Goal: Task Accomplishment & Management: Use online tool/utility

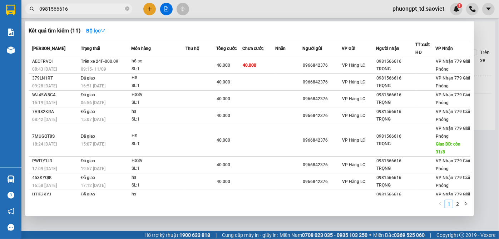
click at [81, 10] on input "0981566616" at bounding box center [81, 9] width 84 height 8
click at [85, 8] on input "0981566616" at bounding box center [81, 9] width 84 height 8
paste input "0375651442"
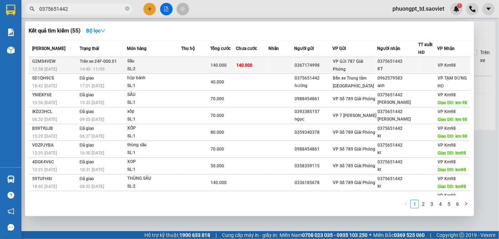
type input "0375651442"
click at [150, 64] on div "Sầu" at bounding box center [154, 61] width 54 height 8
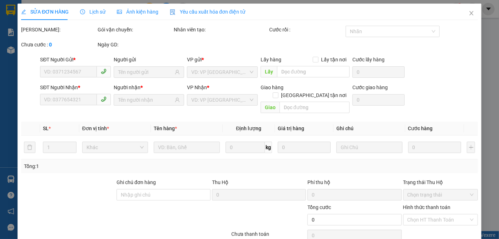
type input "0367174998"
type input "0375651442"
type input "KT"
type input "140.000"
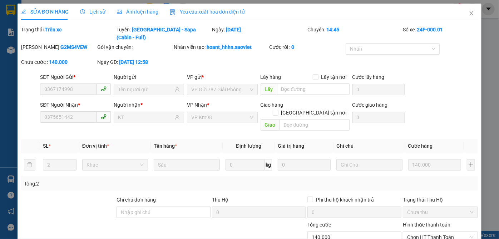
click at [100, 11] on span "Lịch sử" at bounding box center [92, 12] width 25 height 6
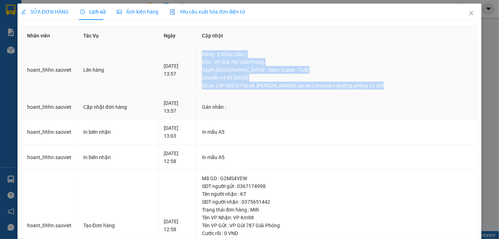
drag, startPoint x: 206, startPoint y: 54, endPoint x: 410, endPoint y: 100, distance: 209.1
click at [407, 91] on td "Hàng : 2 Khác (Sầu ) Kho : VP Gửi 787 Giải Phóng Tuyến : [GEOGRAPHIC_DATA] - [G…" at bounding box center [336, 70] width 281 height 49
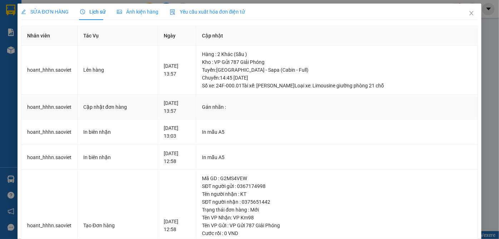
click at [411, 105] on div "Gán nhãn :" at bounding box center [337, 107] width 270 height 8
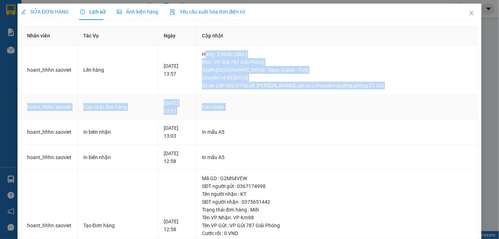
drag, startPoint x: 211, startPoint y: 49, endPoint x: 437, endPoint y: 101, distance: 231.8
click at [437, 101] on tbody "hoant_hhhn.[PERSON_NAME] hàng [DATE] 13:57 Hàng : 2 Khác (Sầu ) Kho : VP Gửi 78…" at bounding box center [249, 164] width 456 height 236
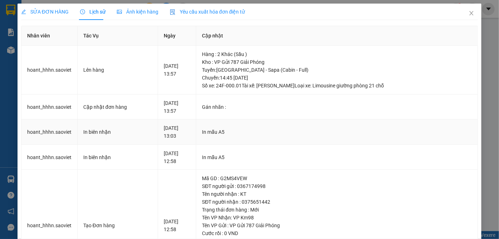
click at [370, 132] on div "In mẫu A5" at bounding box center [337, 132] width 270 height 8
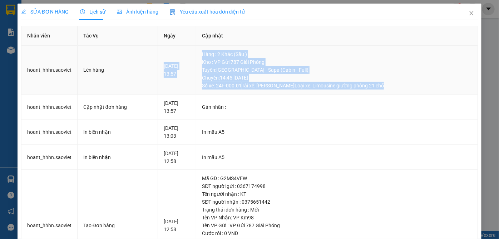
drag, startPoint x: 200, startPoint y: 52, endPoint x: 398, endPoint y: 94, distance: 202.1
click at [398, 94] on tr "hoant_hhhn.[PERSON_NAME] hàng [DATE] 13:57 Hàng : 2 Khác (Sầu ) Kho : VP Gửi 78…" at bounding box center [249, 70] width 456 height 49
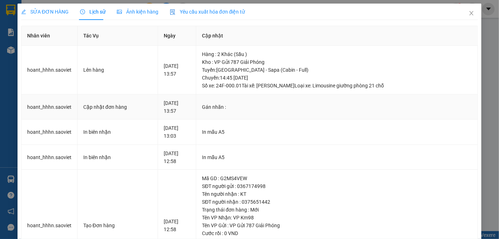
click at [353, 101] on td "Gán nhãn :" at bounding box center [336, 107] width 281 height 25
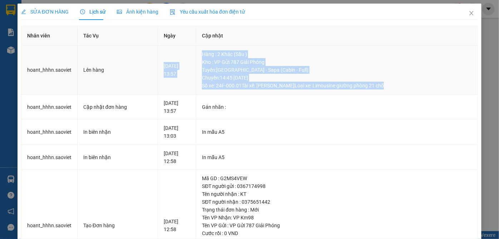
drag, startPoint x: 201, startPoint y: 50, endPoint x: 414, endPoint y: 86, distance: 216.6
click at [414, 86] on tr "hoant_hhhn.[PERSON_NAME] hàng [DATE] 13:57 Hàng : 2 Khác (Sầu ) Kho : VP Gửi 78…" at bounding box center [249, 70] width 456 height 49
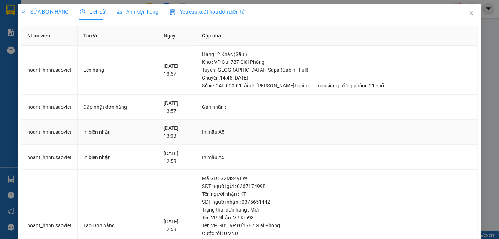
click at [349, 123] on td "In mẫu A5" at bounding box center [336, 132] width 281 height 25
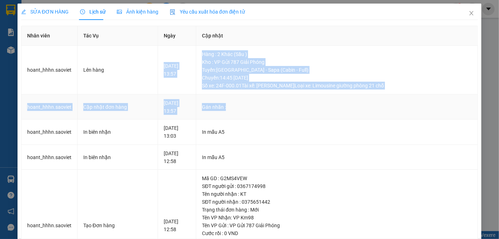
drag, startPoint x: 194, startPoint y: 52, endPoint x: 437, endPoint y: 119, distance: 252.7
click at [437, 118] on tbody "hoant_hhhn.[PERSON_NAME] hàng [DATE] 13:57 Hàng : 2 Khác (Sầu ) Kho : VP Gửi 78…" at bounding box center [249, 164] width 456 height 236
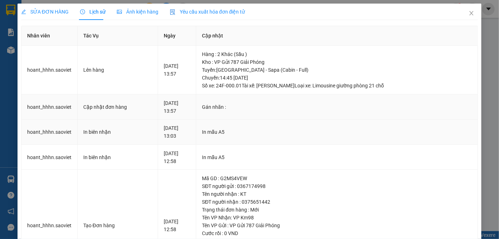
click at [426, 127] on td "In mẫu A5" at bounding box center [336, 132] width 281 height 25
click at [469, 14] on icon "close" at bounding box center [471, 13] width 4 height 4
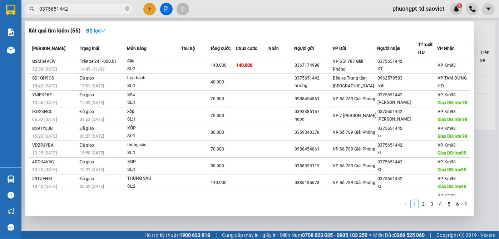
click at [86, 8] on input "0375651442" at bounding box center [81, 9] width 84 height 8
paste input "0982072472"
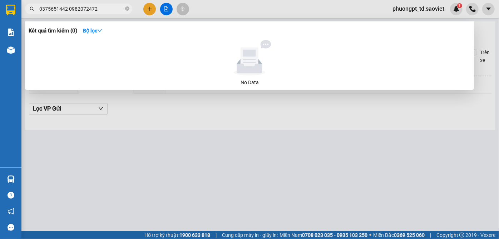
drag, startPoint x: 98, startPoint y: 10, endPoint x: 30, endPoint y: 10, distance: 67.9
click at [30, 10] on div "0375651442 0982072472" at bounding box center [69, 9] width 139 height 11
paste input "text"
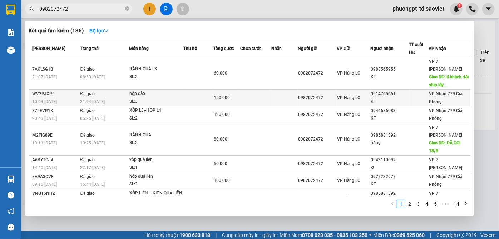
type input "0982072472"
